Goal: Find specific page/section: Find specific page/section

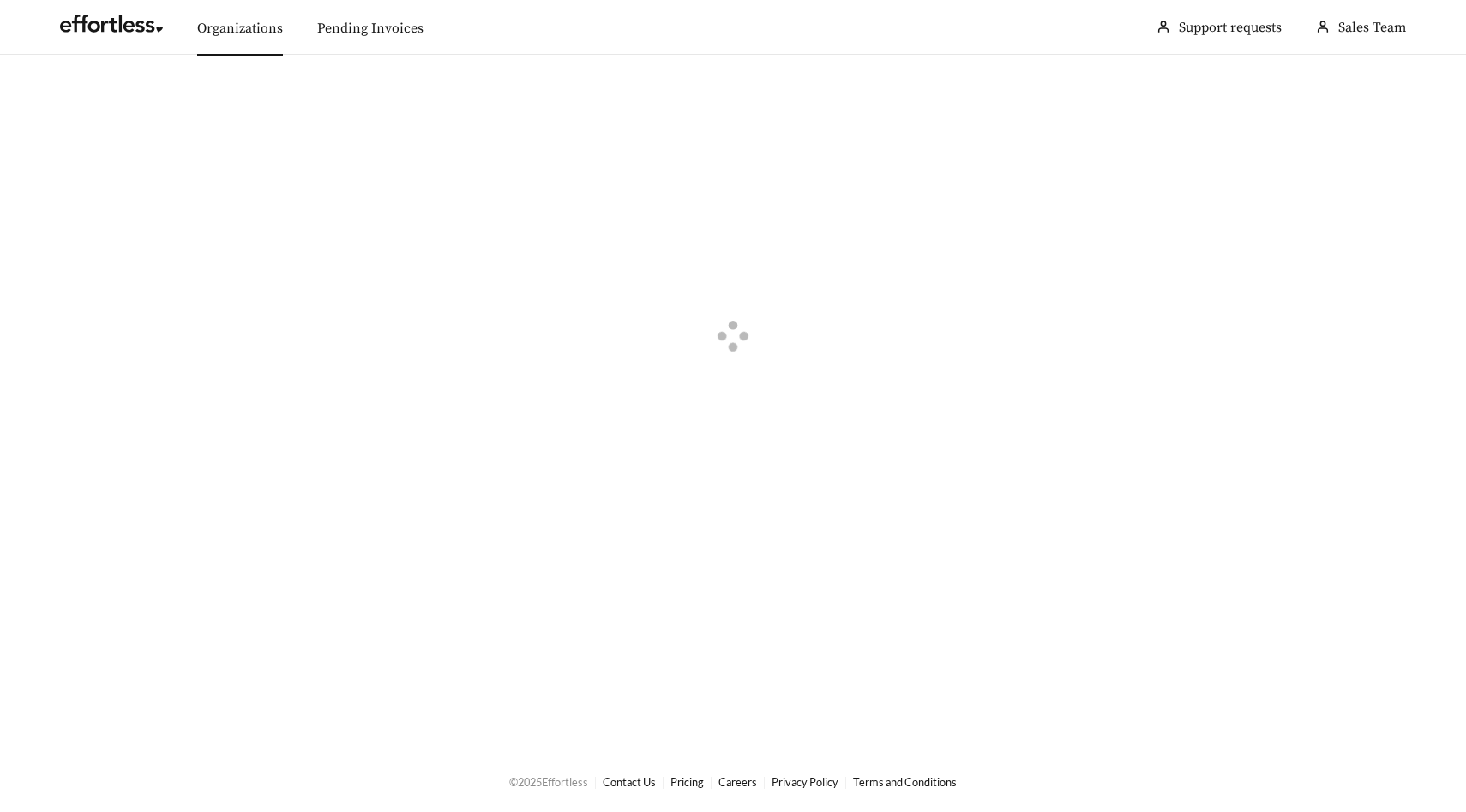
click at [233, 34] on link "Organizations" at bounding box center [240, 28] width 86 height 17
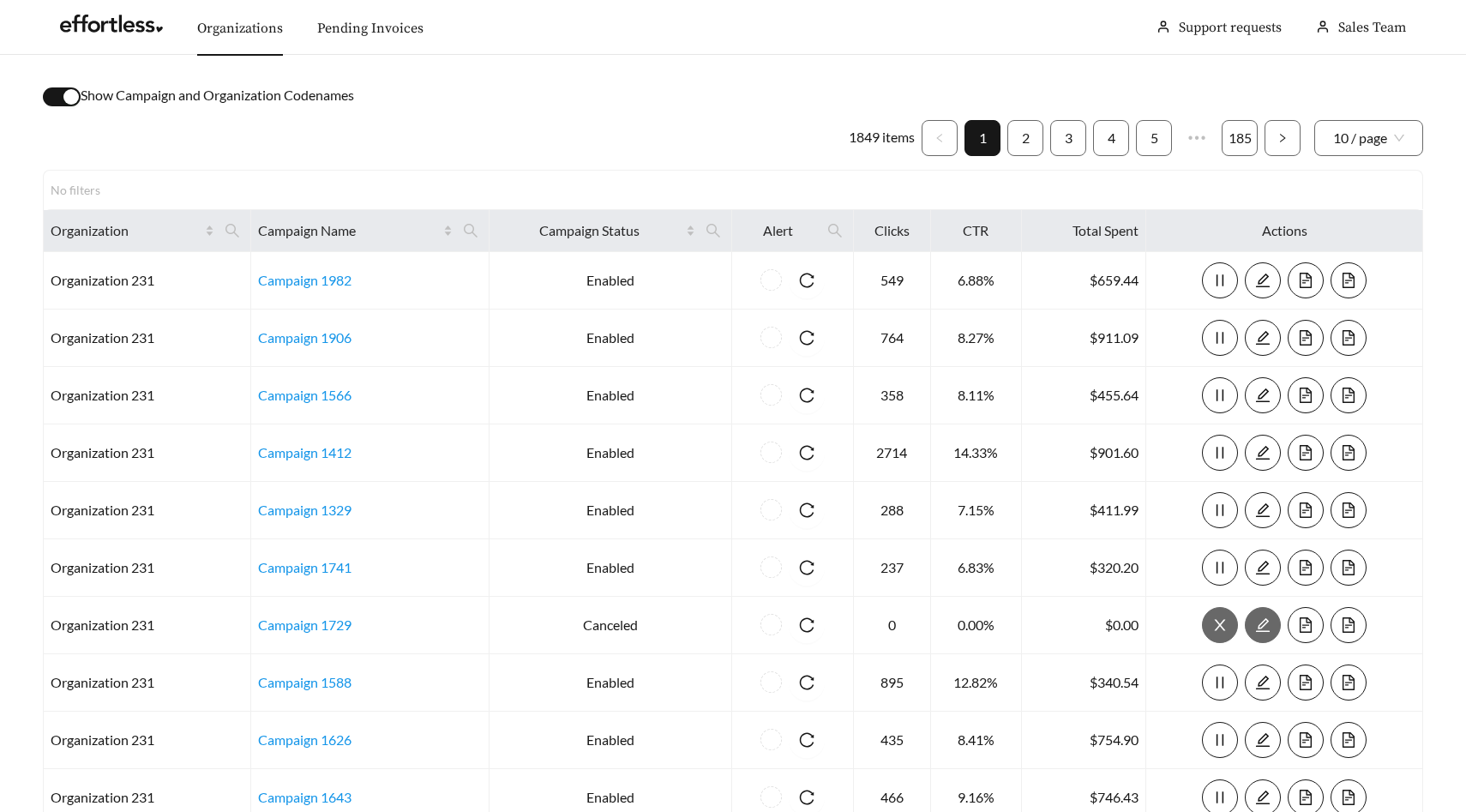
click at [60, 92] on button "button" at bounding box center [61, 97] width 38 height 19
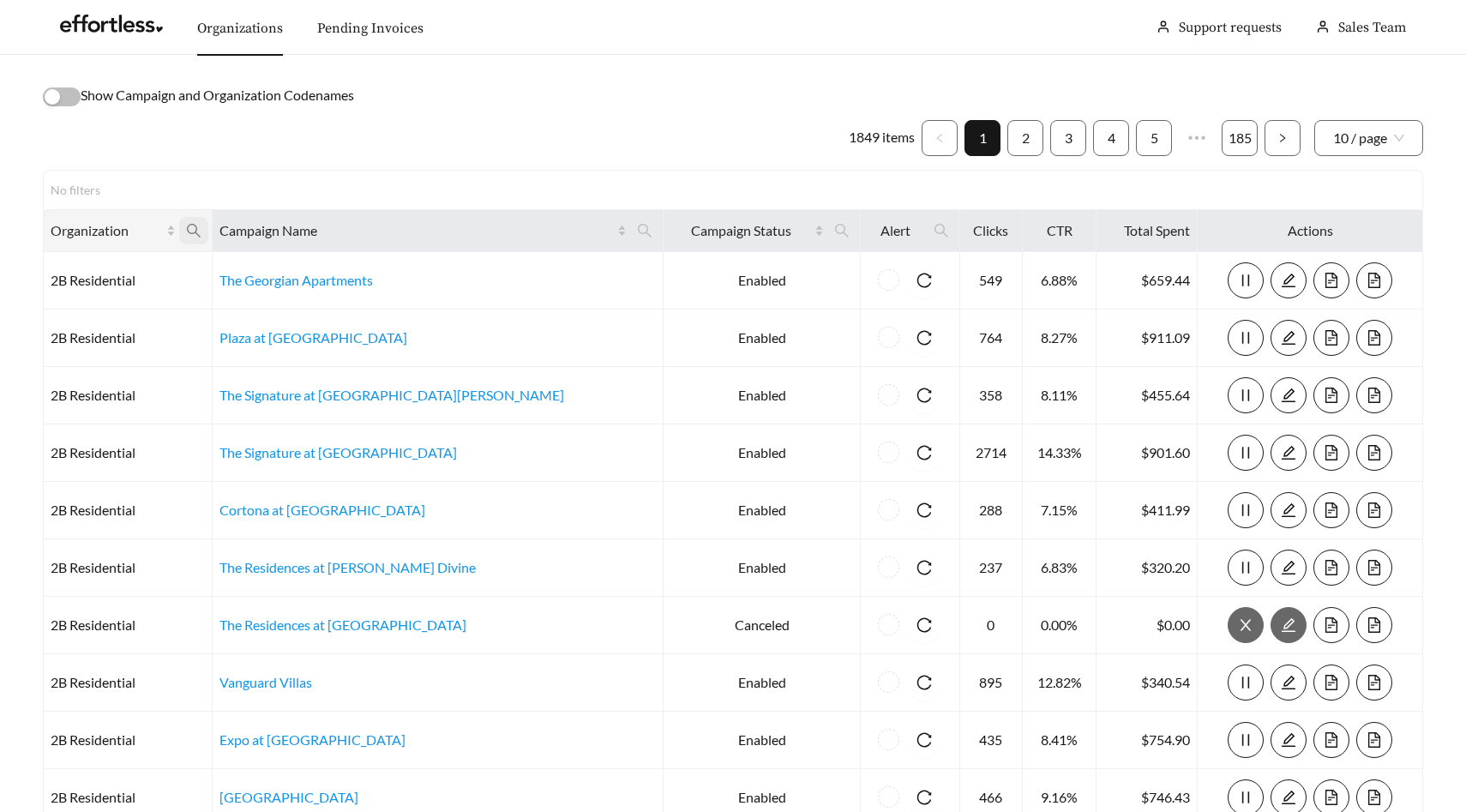
click at [208, 218] on span at bounding box center [194, 230] width 29 height 27
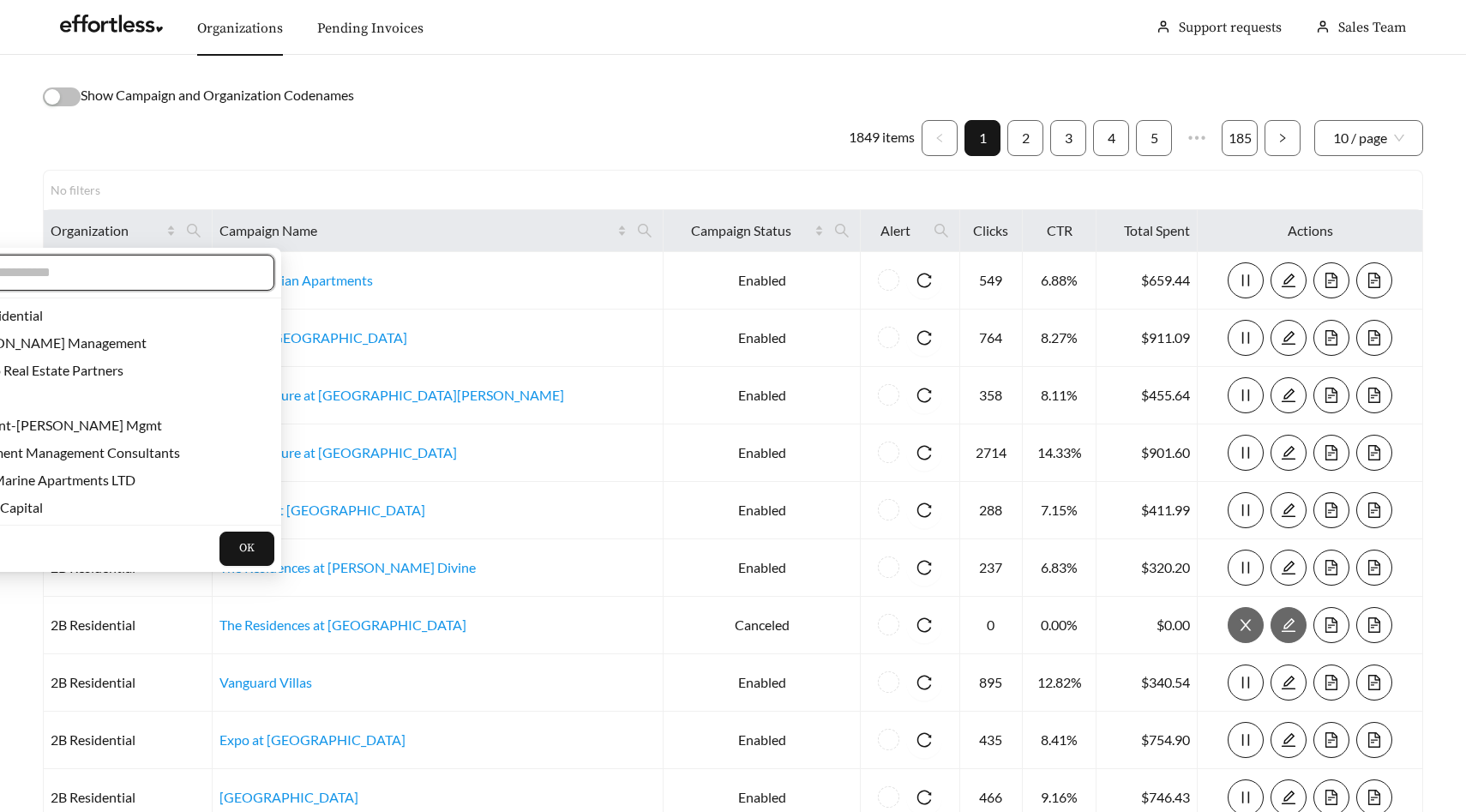
click at [181, 263] on input "text" at bounding box center [108, 272] width 294 height 20
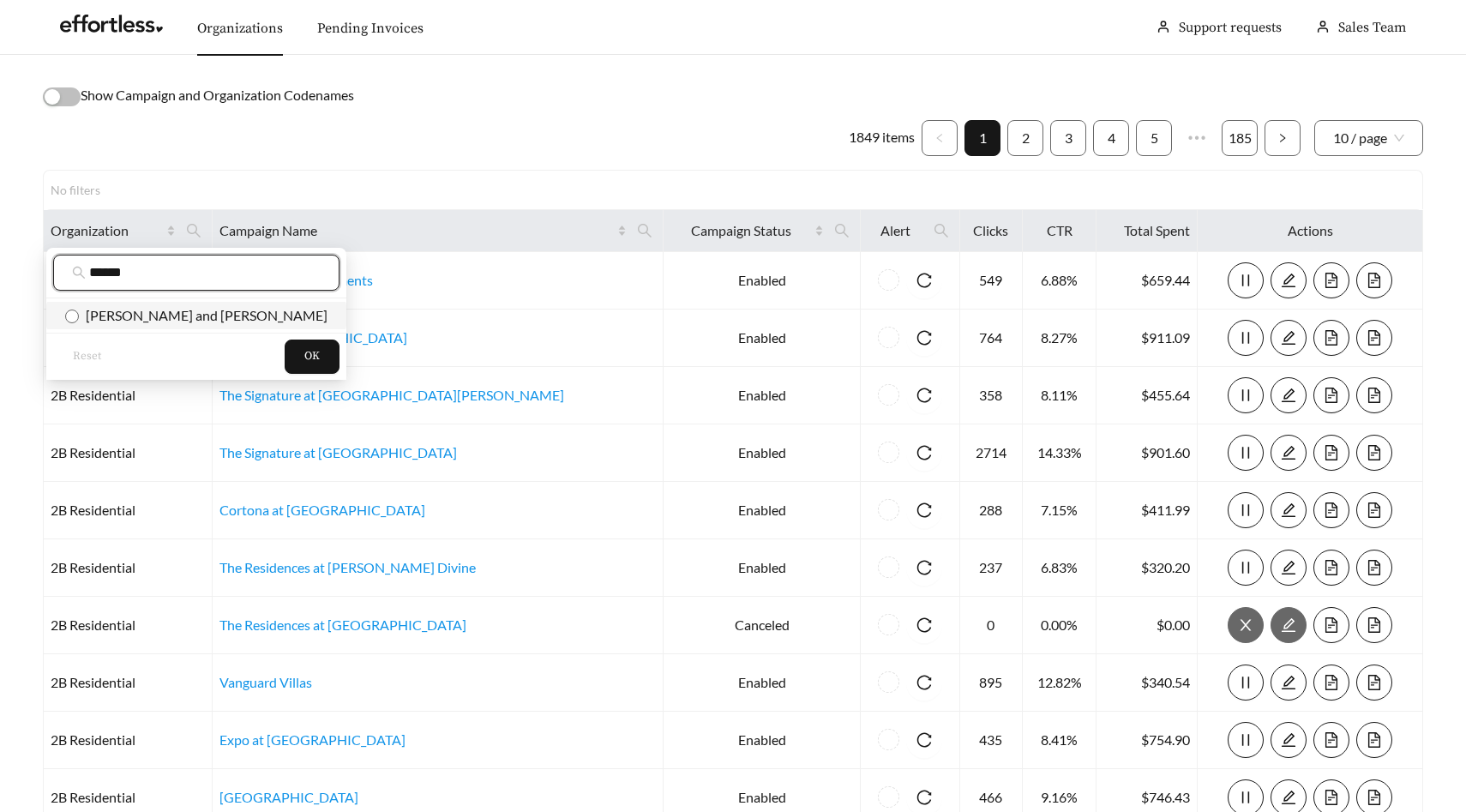
type input "******"
click at [171, 314] on span "[PERSON_NAME] and [PERSON_NAME]" at bounding box center [203, 315] width 249 height 16
click at [284, 358] on button "OK" at bounding box center [311, 356] width 55 height 35
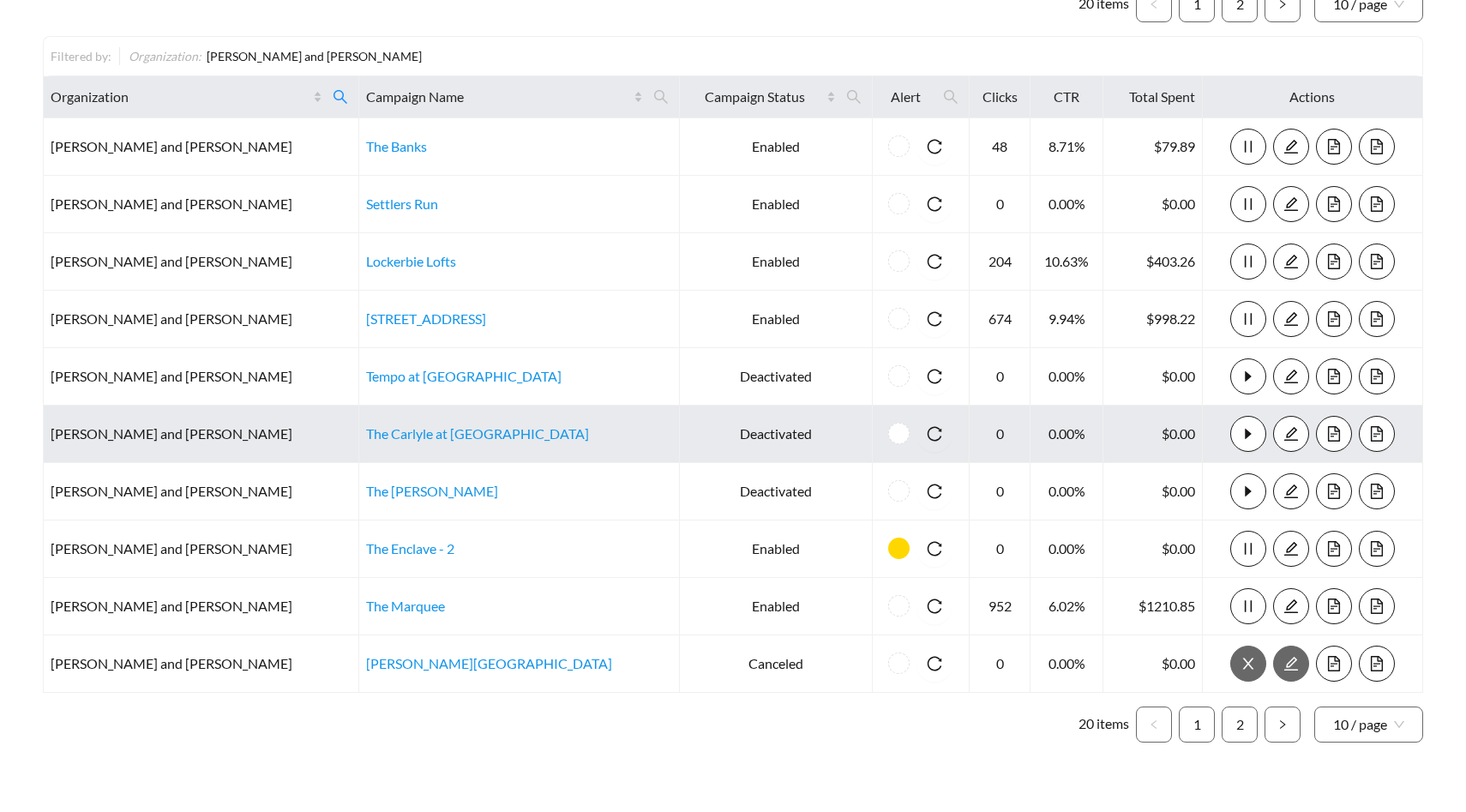
scroll to position [170, 0]
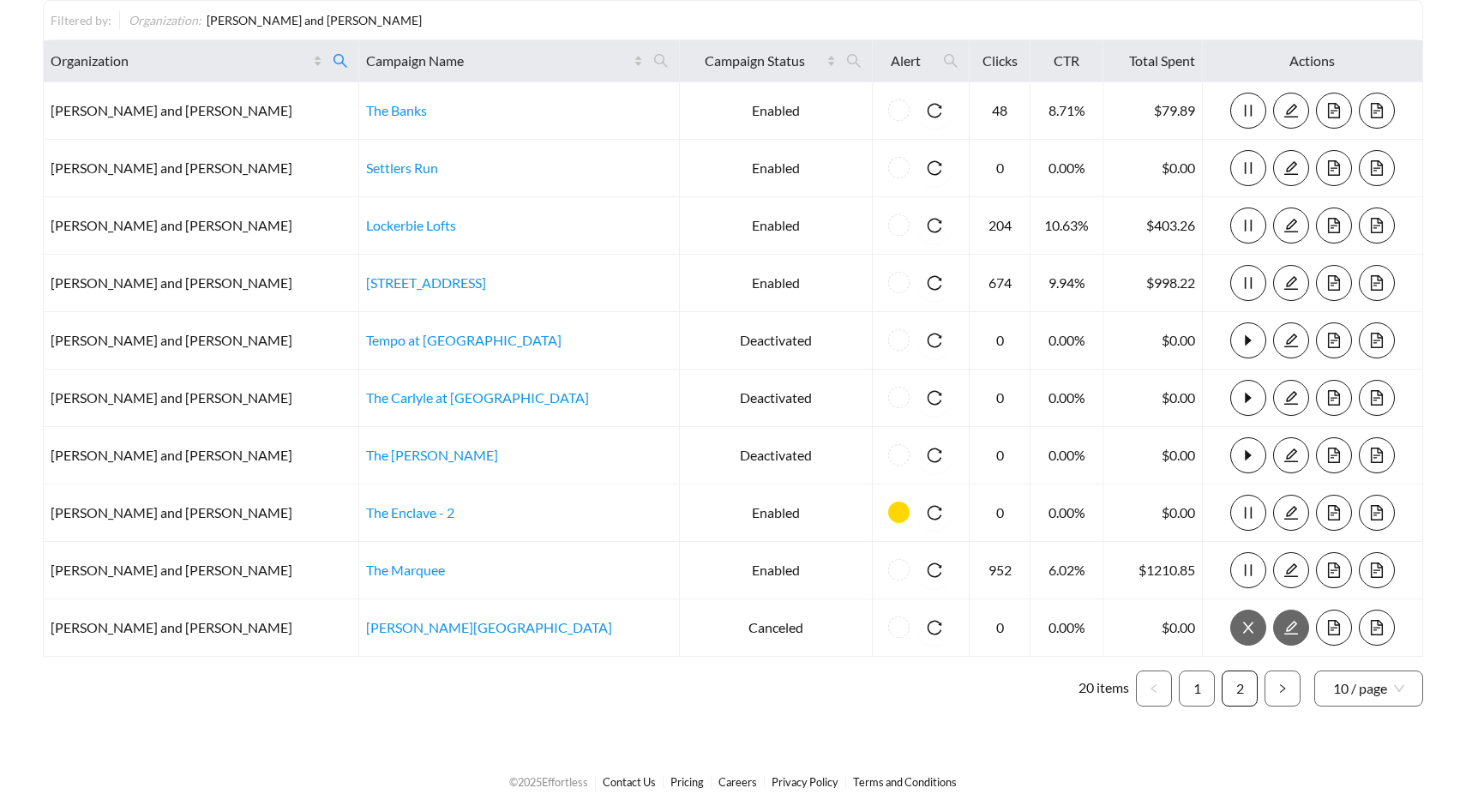
click at [1244, 687] on link "2" at bounding box center [1240, 689] width 35 height 35
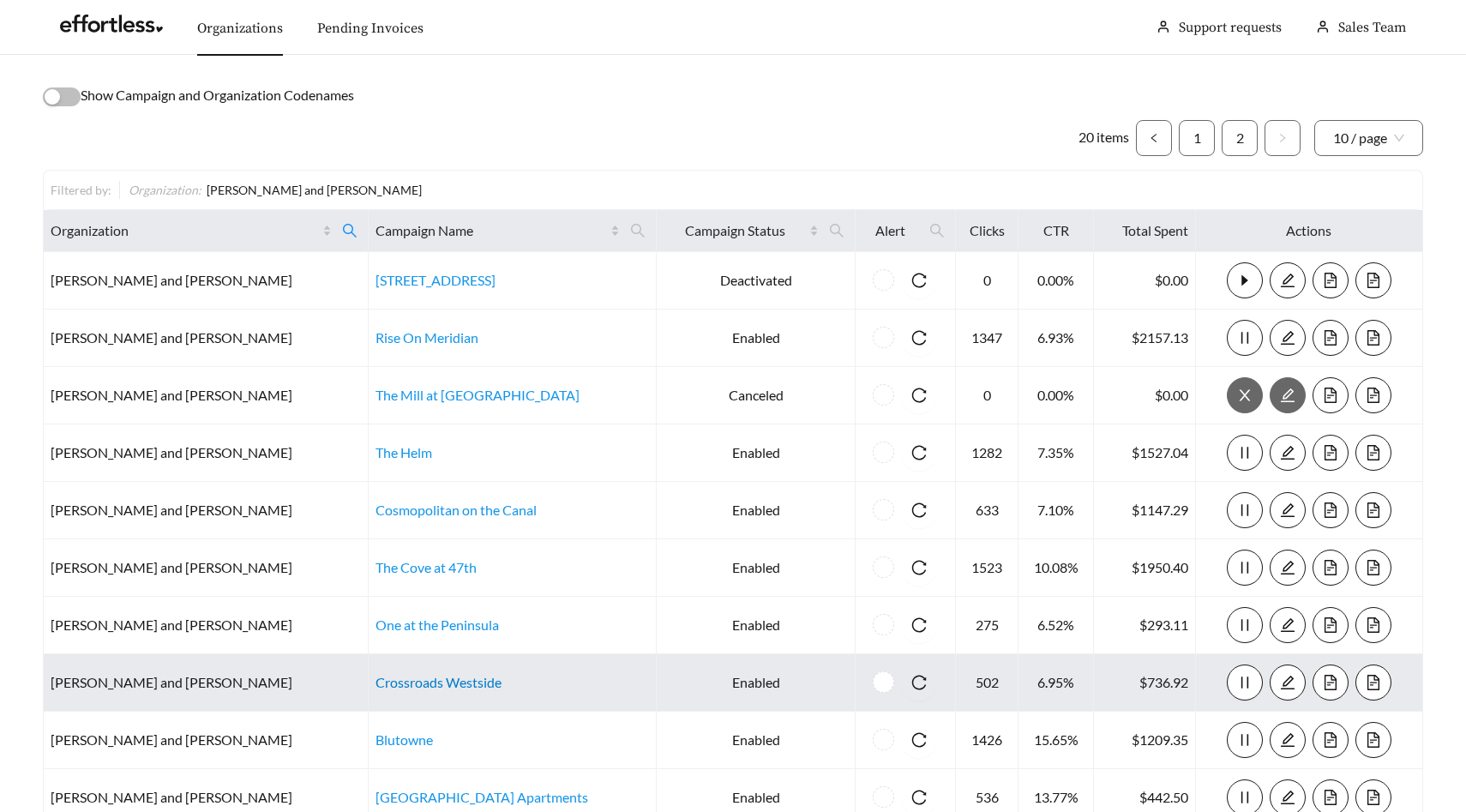
scroll to position [1, 0]
click at [376, 678] on link "Crossroads Westside" at bounding box center [438, 681] width 126 height 16
